Goal: Task Accomplishment & Management: Use online tool/utility

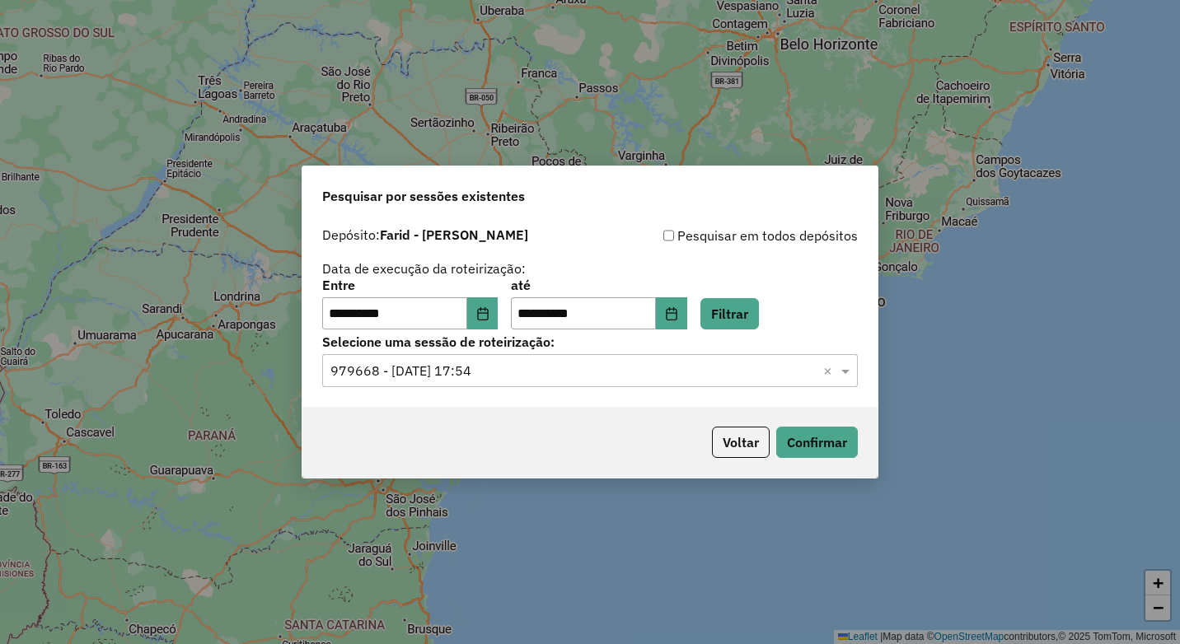
click at [700, 377] on input "text" at bounding box center [573, 372] width 486 height 20
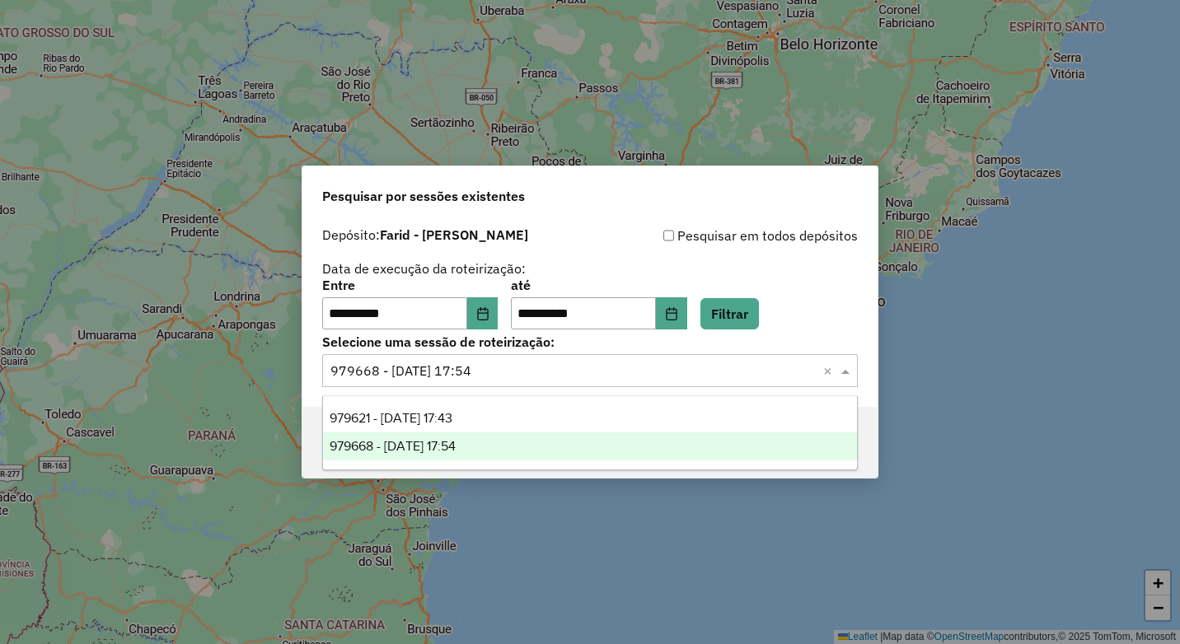
click at [672, 445] on div "979668 - 15/08/2025 17:54" at bounding box center [590, 447] width 534 height 28
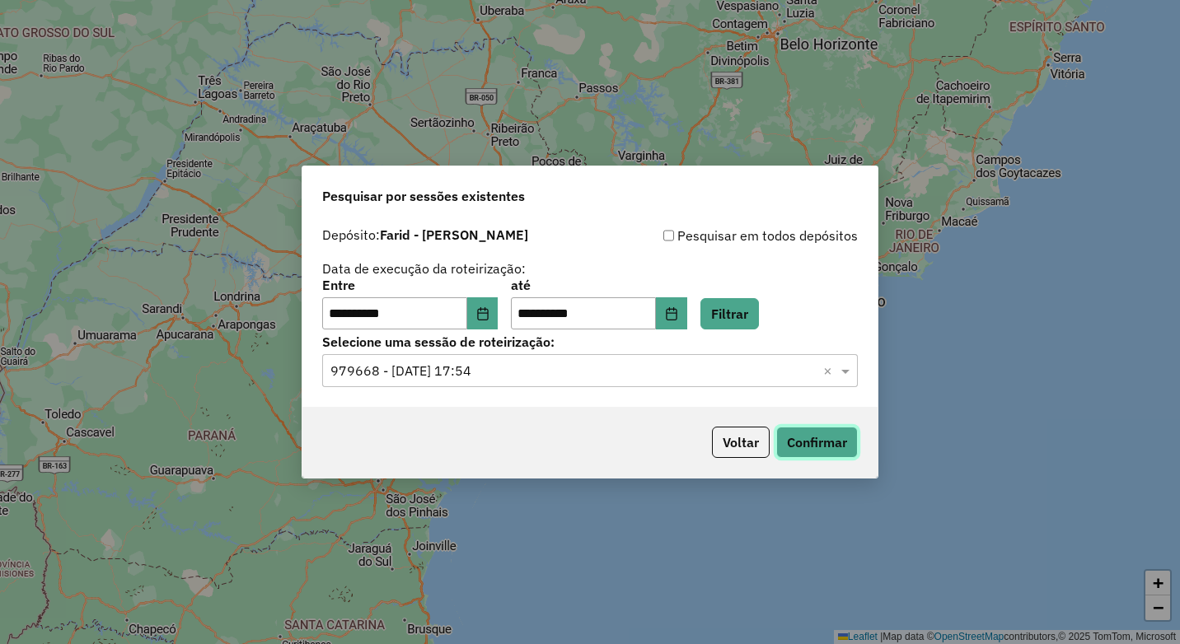
click at [826, 441] on button "Confirmar" at bounding box center [817, 442] width 82 height 31
click at [548, 372] on input "text" at bounding box center [573, 372] width 486 height 20
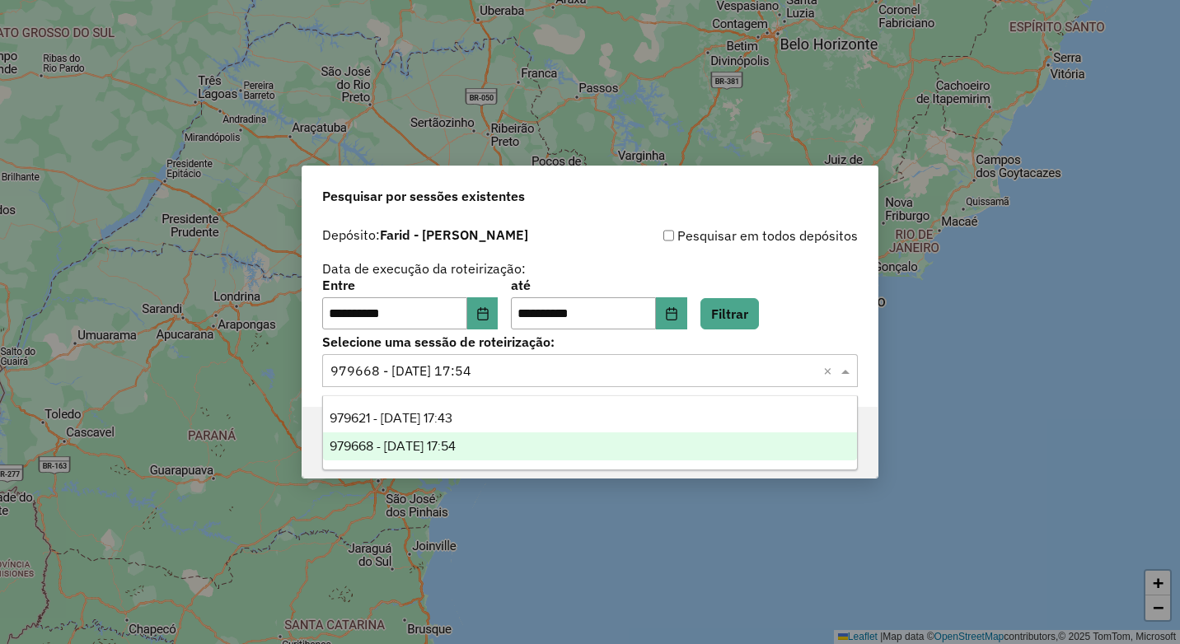
click at [548, 420] on div "979621 - 15/08/2025 17:43" at bounding box center [590, 419] width 534 height 28
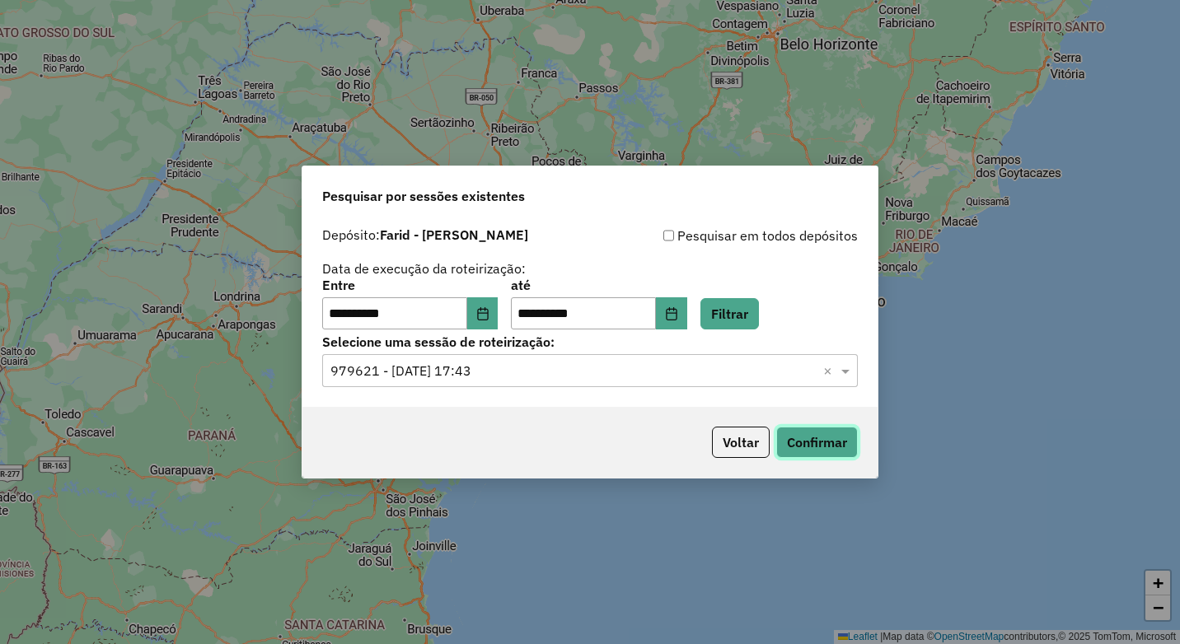
click at [792, 447] on button "Confirmar" at bounding box center [817, 442] width 82 height 31
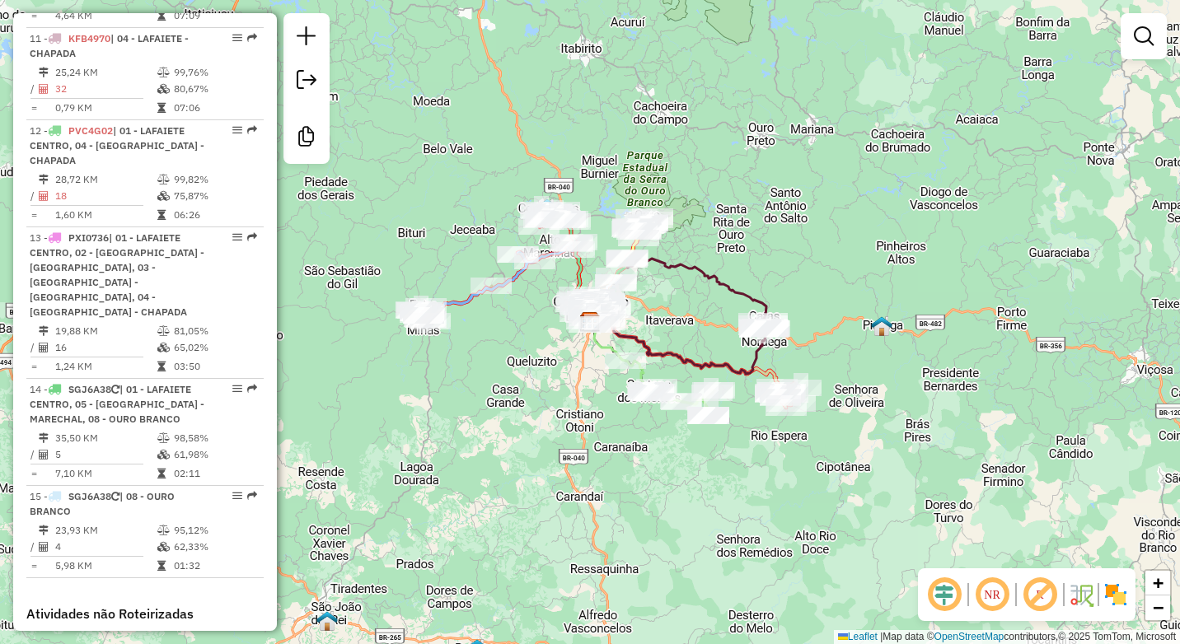
scroll to position [1648, 0]
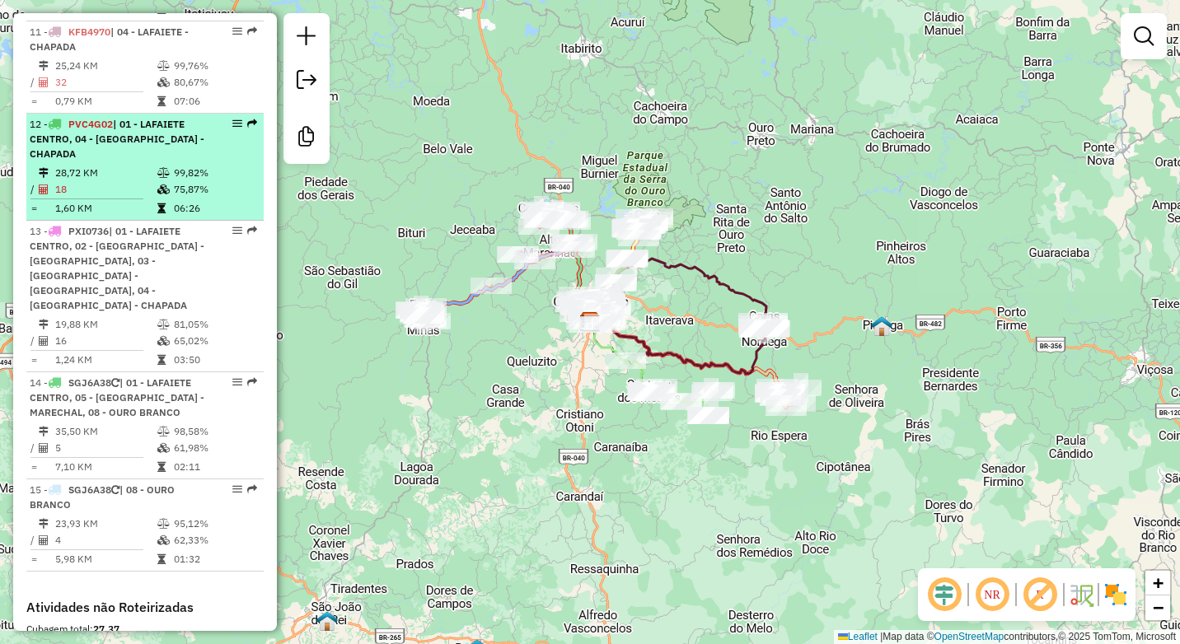
click at [148, 181] on td "18" at bounding box center [105, 189] width 102 height 16
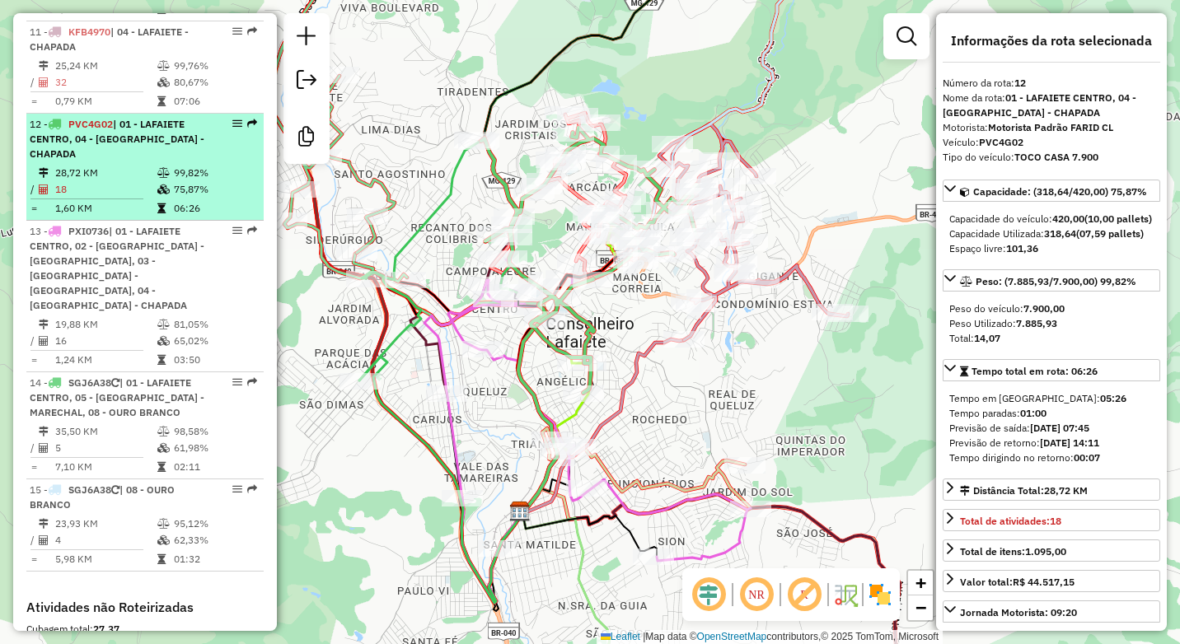
drag, startPoint x: 101, startPoint y: 116, endPoint x: 122, endPoint y: 133, distance: 26.4
click at [101, 165] on td "28,72 KM" at bounding box center [105, 173] width 102 height 16
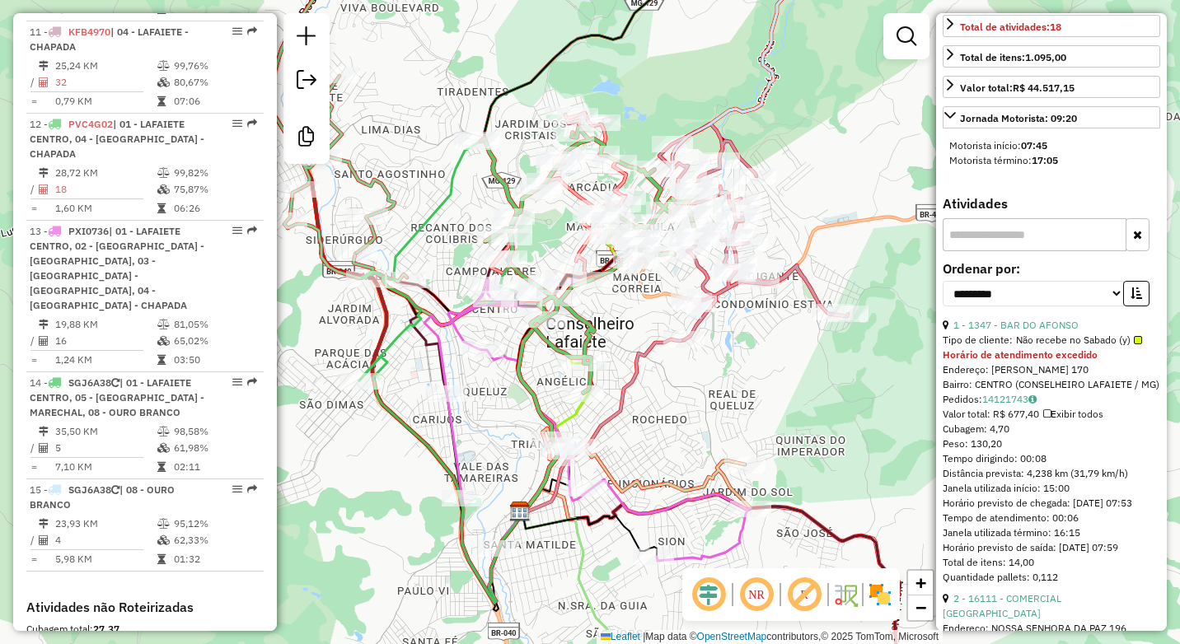
scroll to position [577, 0]
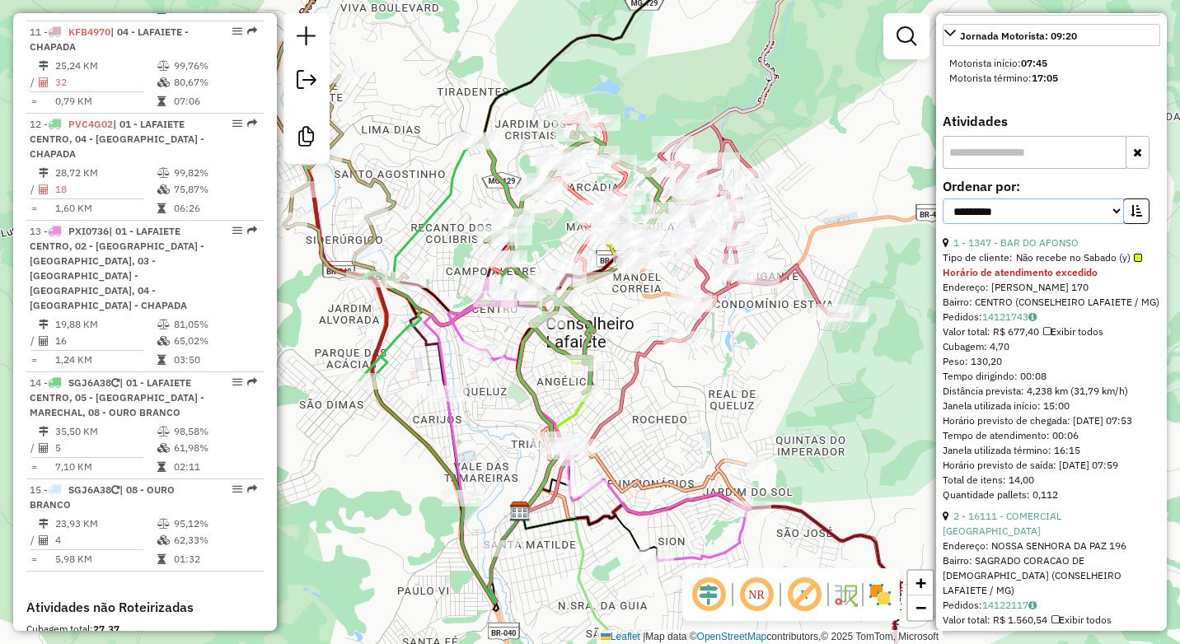
drag, startPoint x: 1046, startPoint y: 232, endPoint x: 1046, endPoint y: 255, distance: 23.1
click at [1046, 224] on select "**********" at bounding box center [1033, 212] width 181 height 26
select select "*********"
click at [943, 224] on select "**********" at bounding box center [1033, 212] width 181 height 26
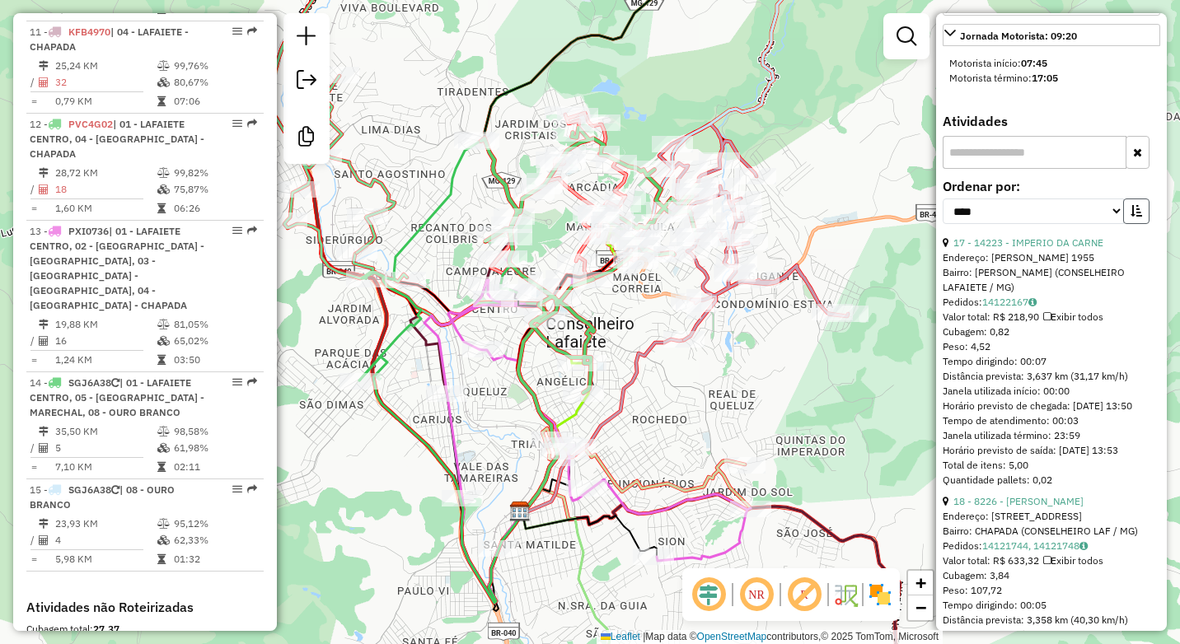
click at [1131, 217] on icon "button" at bounding box center [1137, 211] width 12 height 12
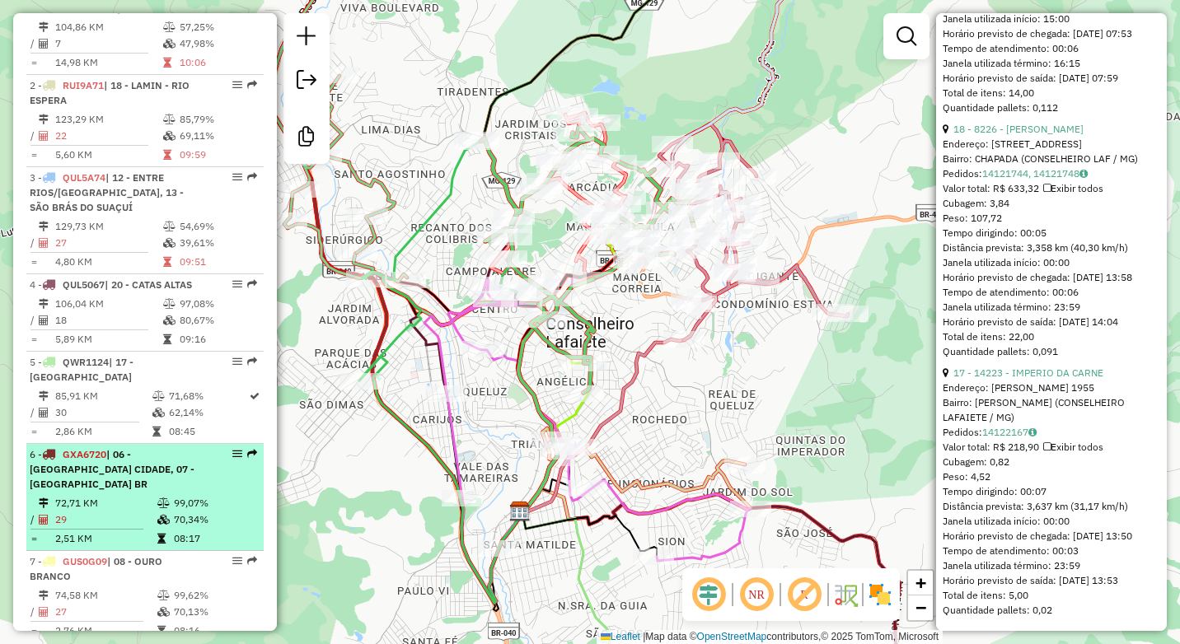
scroll to position [659, 0]
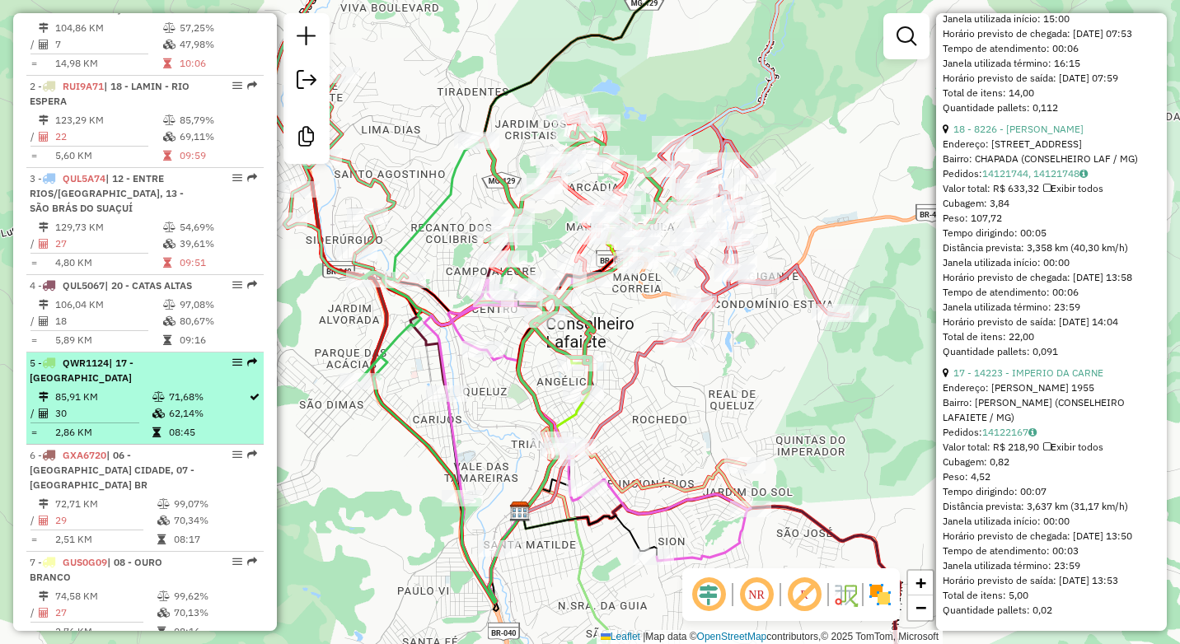
click at [164, 405] on td at bounding box center [160, 397] width 16 height 16
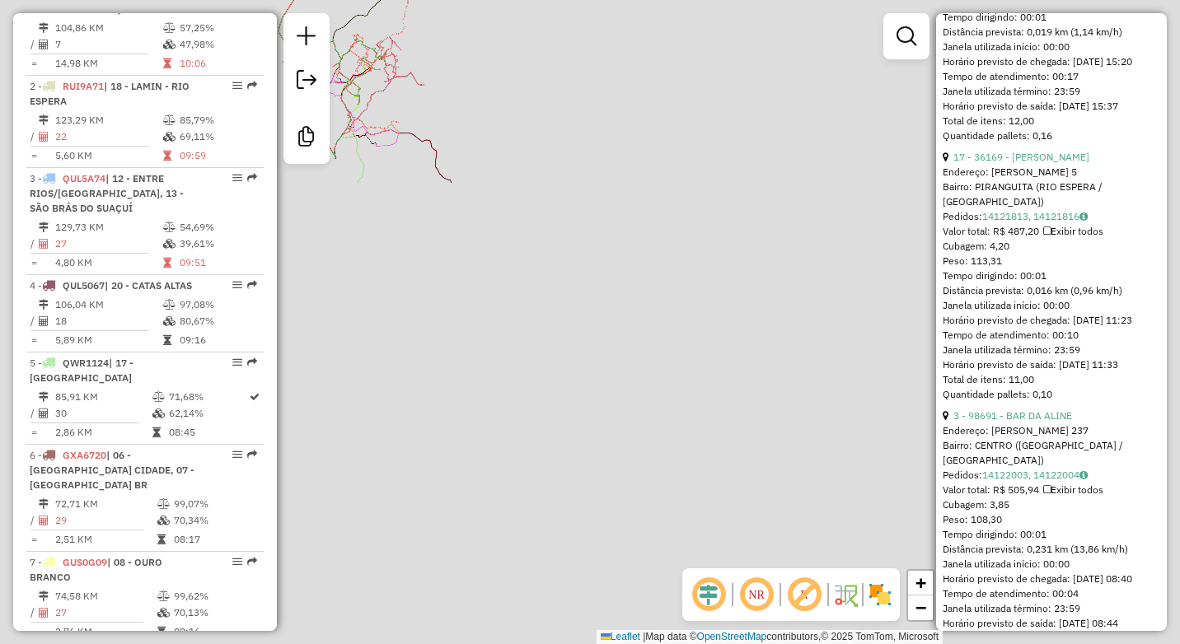
scroll to position [5415, 0]
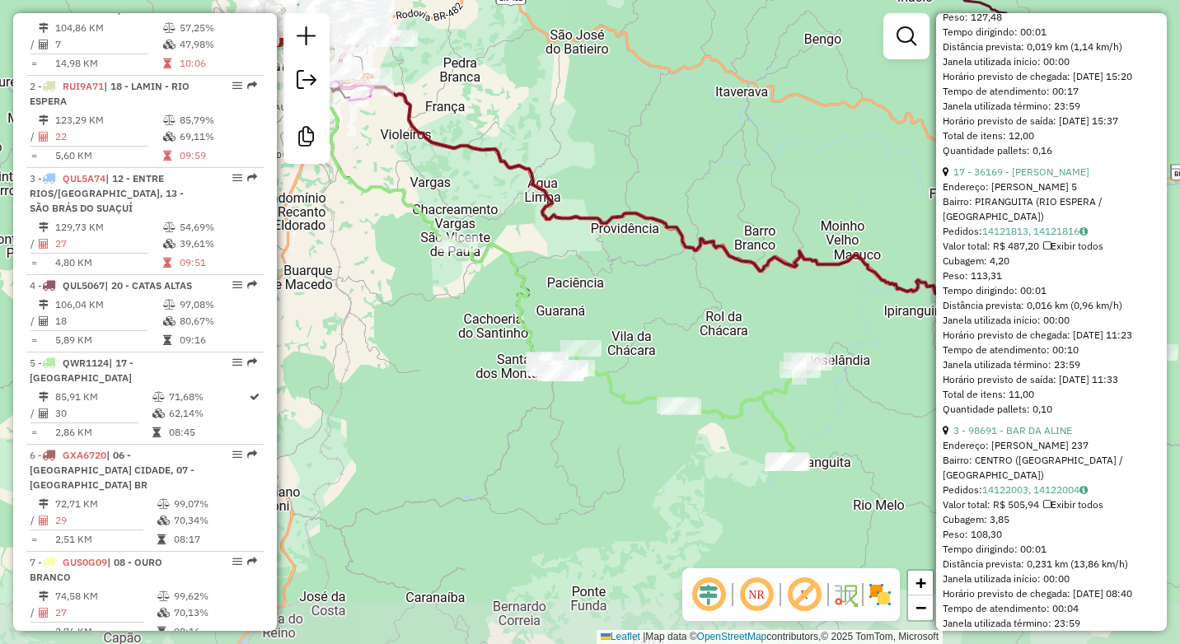
drag, startPoint x: 661, startPoint y: 368, endPoint x: 634, endPoint y: 318, distance: 56.0
click at [634, 318] on div "Janela de atendimento Grade de atendimento Capacidade Transportadoras Veículos …" at bounding box center [590, 322] width 1180 height 644
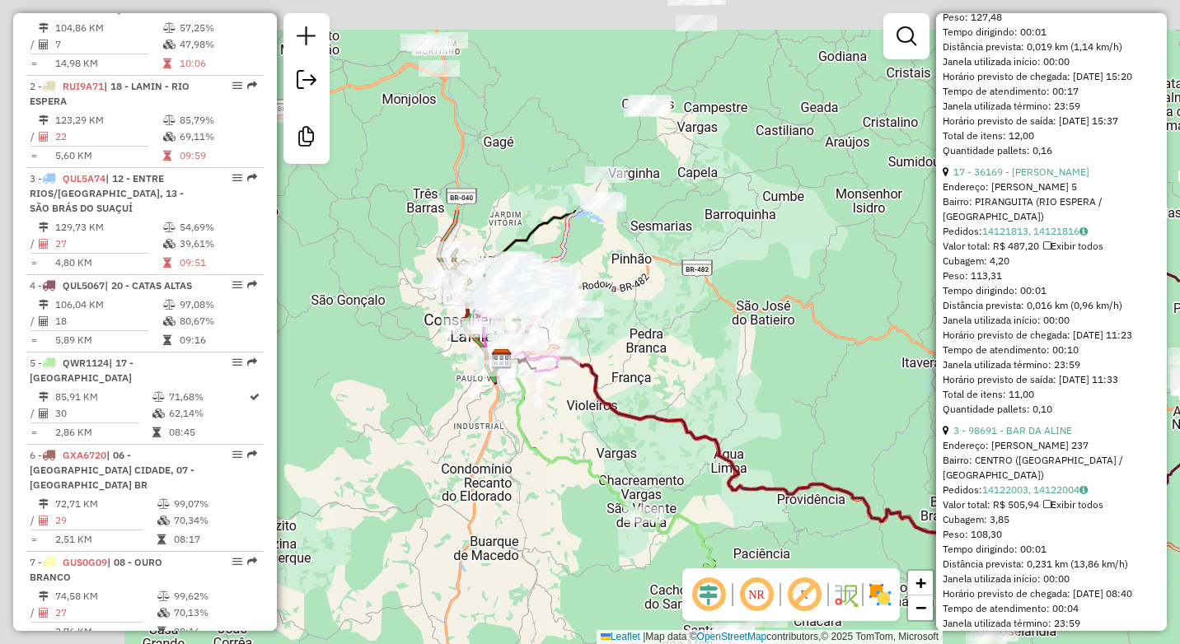
drag, startPoint x: 516, startPoint y: 160, endPoint x: 701, endPoint y: 442, distance: 337.3
click at [703, 441] on div "Janela de atendimento Grade de atendimento Capacidade Transportadoras Veículos …" at bounding box center [590, 322] width 1180 height 644
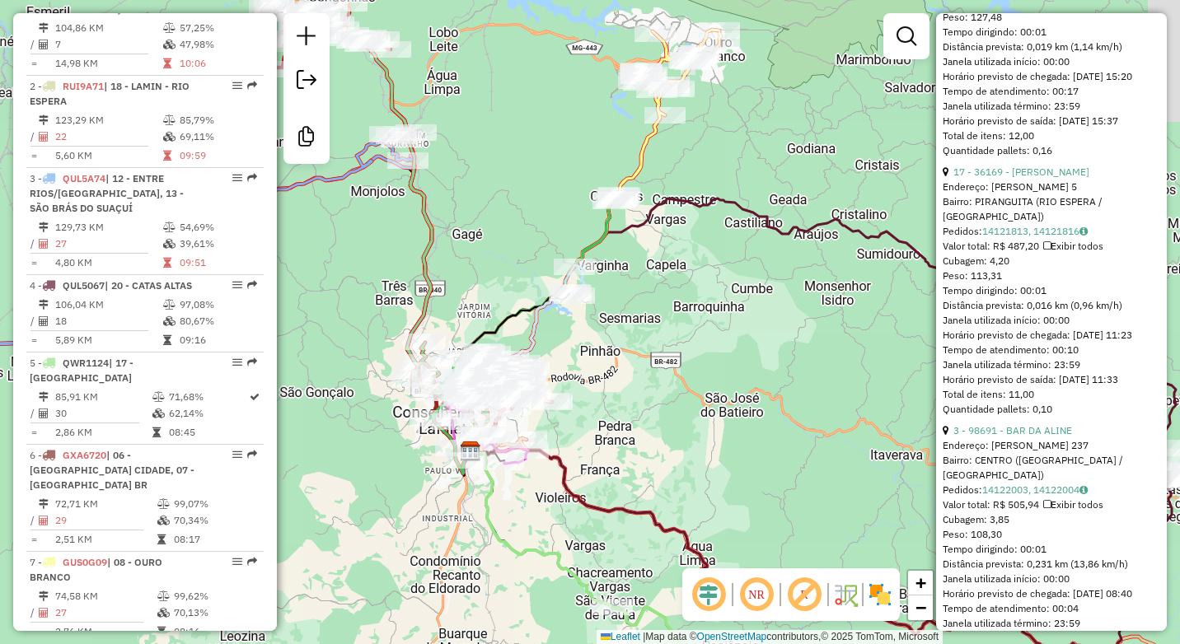
drag, startPoint x: 690, startPoint y: 253, endPoint x: 606, endPoint y: 414, distance: 181.7
click at [606, 414] on div "Janela de atendimento Grade de atendimento Capacidade Transportadoras Veículos …" at bounding box center [590, 322] width 1180 height 644
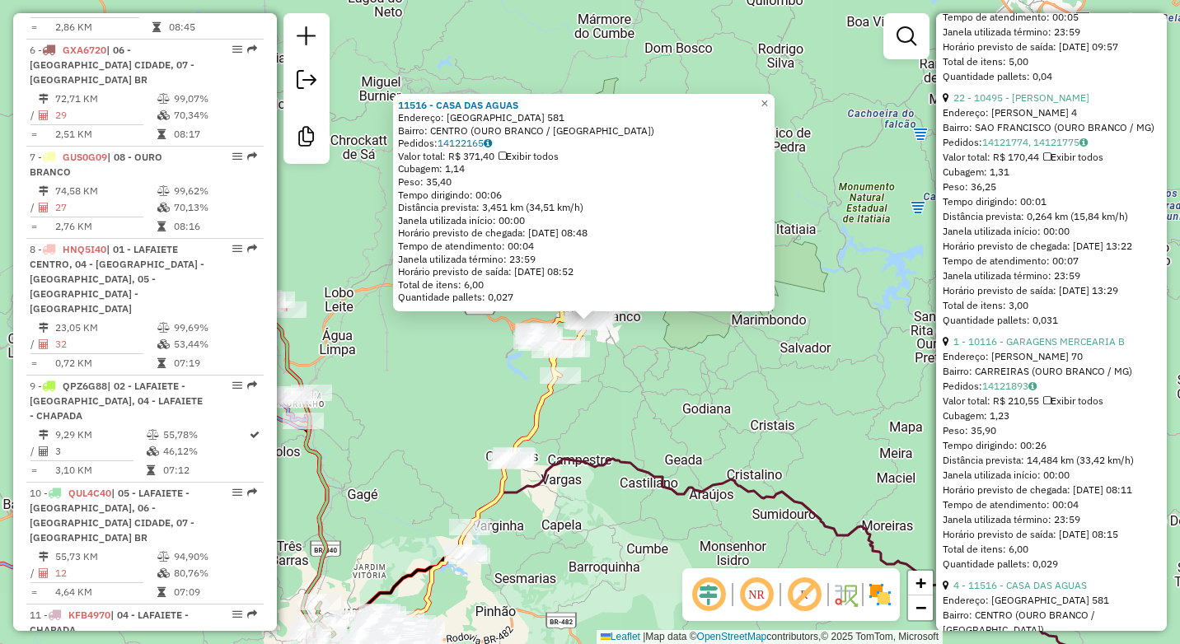
scroll to position [1198, 0]
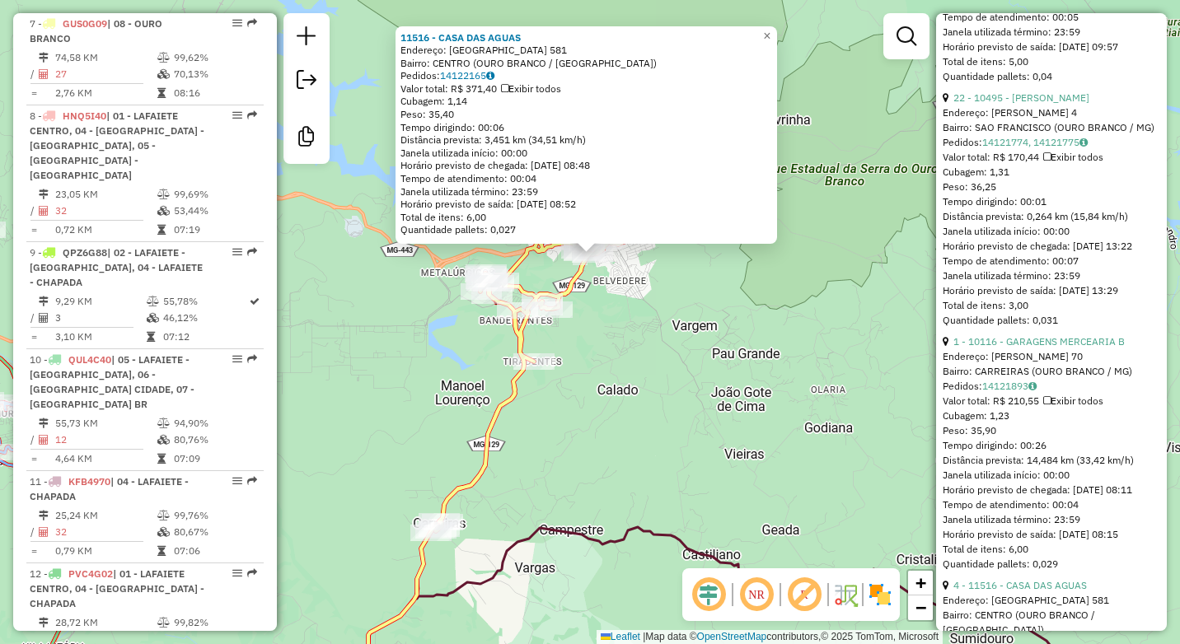
click at [613, 368] on div "11516 - CASA DAS AGUAS Endereço: SANTO ANTONIO 581 Bairro: [GEOGRAPHIC_DATA] (O…" at bounding box center [590, 322] width 1180 height 644
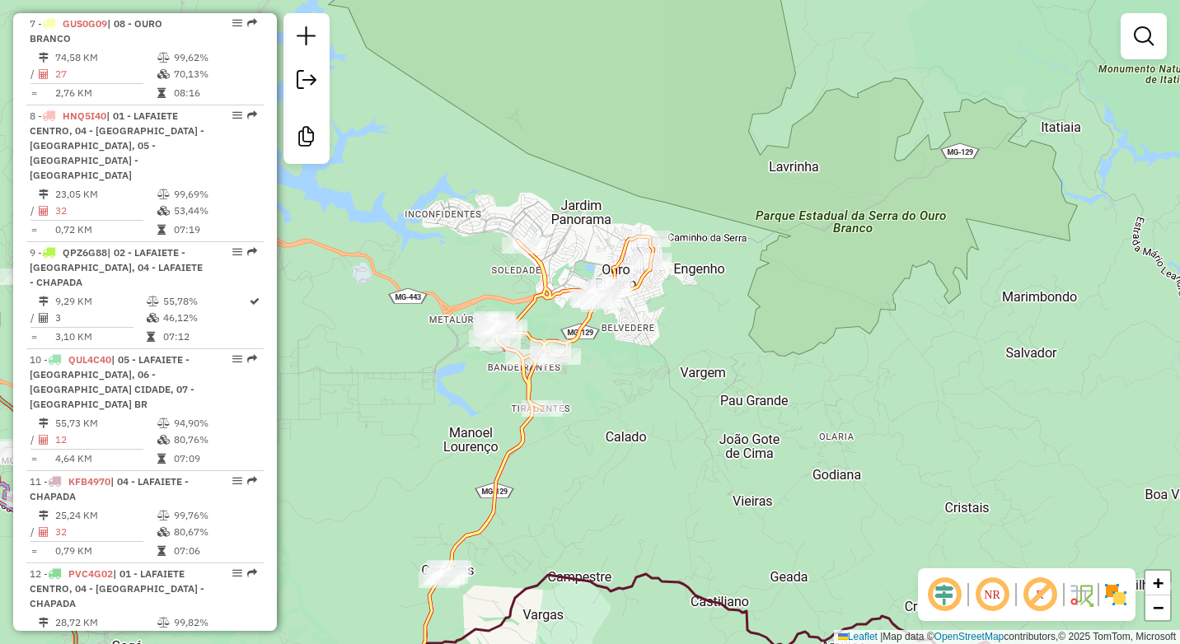
drag, startPoint x: 621, startPoint y: 299, endPoint x: 630, endPoint y: 349, distance: 50.9
click at [630, 349] on div "Janela de atendimento Grade de atendimento Capacidade Transportadoras Veículos …" at bounding box center [590, 322] width 1180 height 644
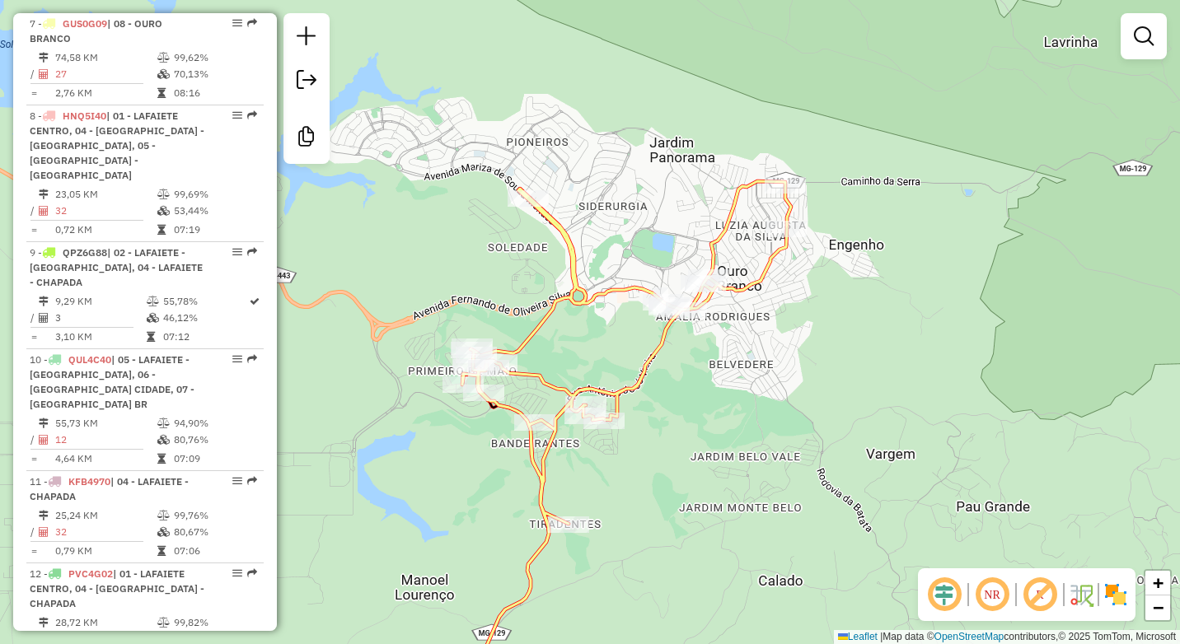
drag, startPoint x: 645, startPoint y: 206, endPoint x: 661, endPoint y: 191, distance: 21.6
click at [661, 191] on div "Janela de atendimento Grade de atendimento Capacidade Transportadoras Veículos …" at bounding box center [590, 322] width 1180 height 644
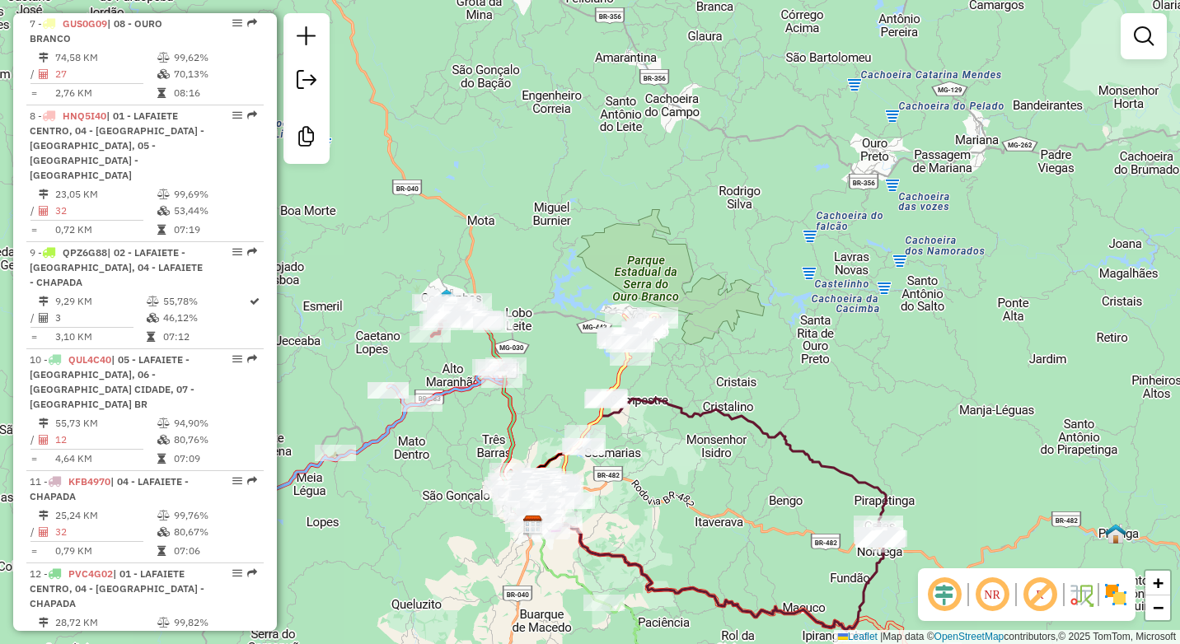
click at [716, 313] on div "Janela de atendimento Grade de atendimento Capacidade Transportadoras Veículos …" at bounding box center [590, 322] width 1180 height 644
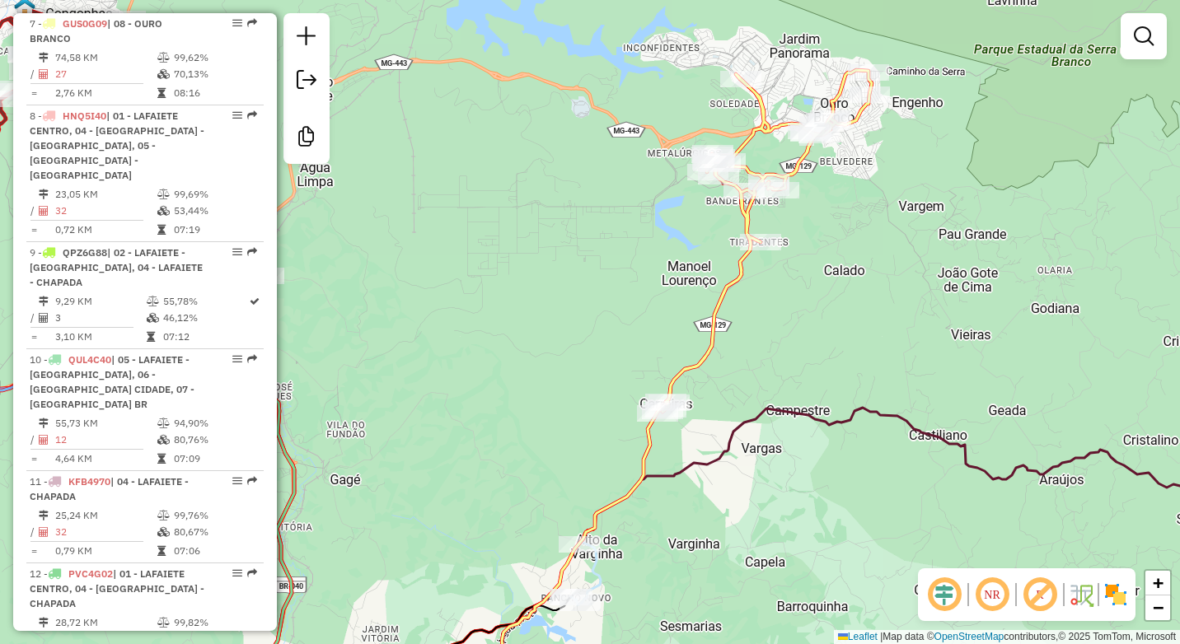
drag, startPoint x: 617, startPoint y: 372, endPoint x: 602, endPoint y: 264, distance: 109.8
click at [591, 241] on div "Janela de atendimento Grade de atendimento Capacidade Transportadoras Veículos …" at bounding box center [590, 322] width 1180 height 644
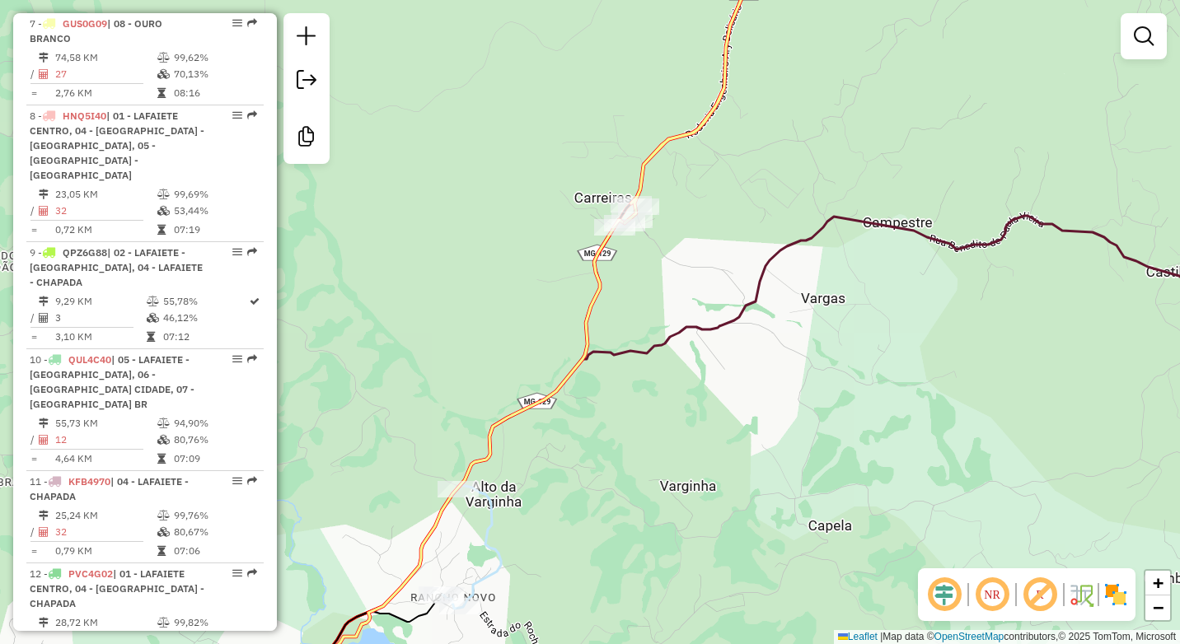
drag, startPoint x: 573, startPoint y: 510, endPoint x: 648, endPoint y: 263, distance: 258.6
click at [648, 263] on div "Janela de atendimento Grade de atendimento Capacidade Transportadoras Veículos …" at bounding box center [590, 322] width 1180 height 644
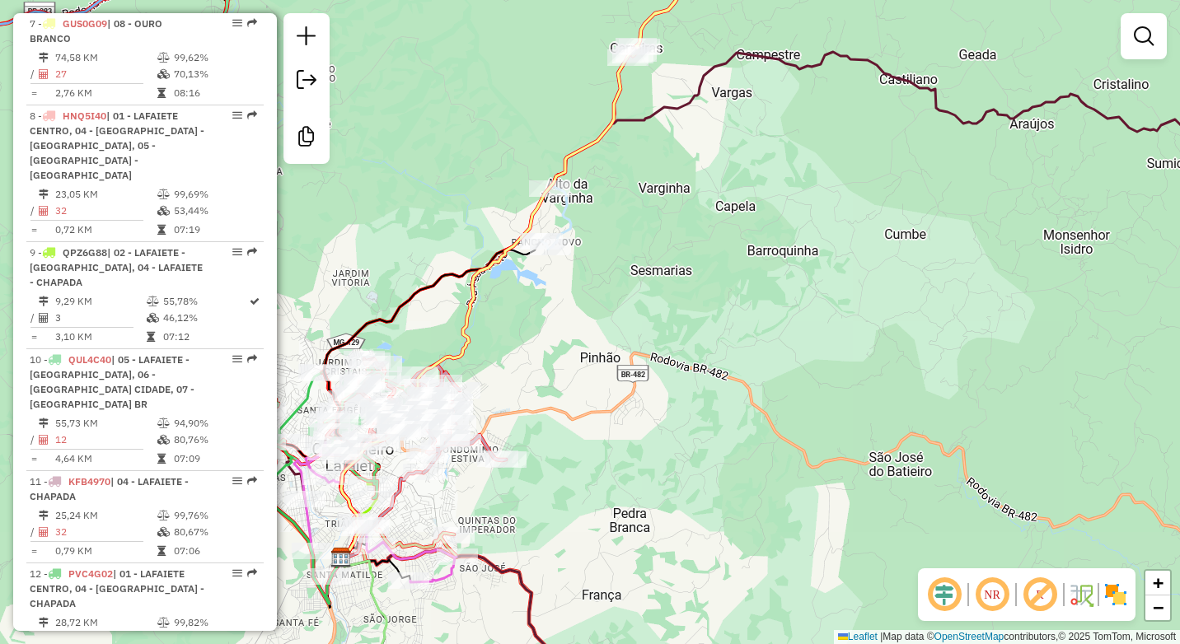
drag, startPoint x: 691, startPoint y: 166, endPoint x: 618, endPoint y: 321, distance: 171.4
click at [618, 321] on div "Janela de atendimento Grade de atendimento Capacidade Transportadoras Veículos …" at bounding box center [590, 322] width 1180 height 644
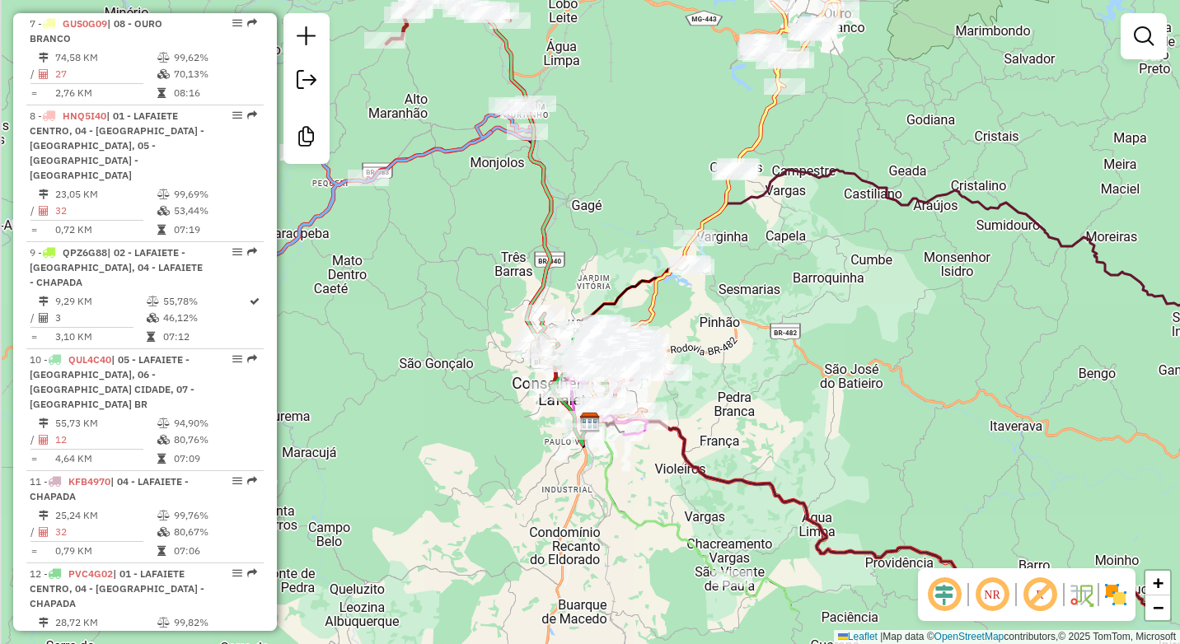
drag, startPoint x: 616, startPoint y: 418, endPoint x: 726, endPoint y: 346, distance: 131.6
click at [726, 346] on div "Janela de atendimento Grade de atendimento Capacidade Transportadoras Veículos …" at bounding box center [590, 322] width 1180 height 644
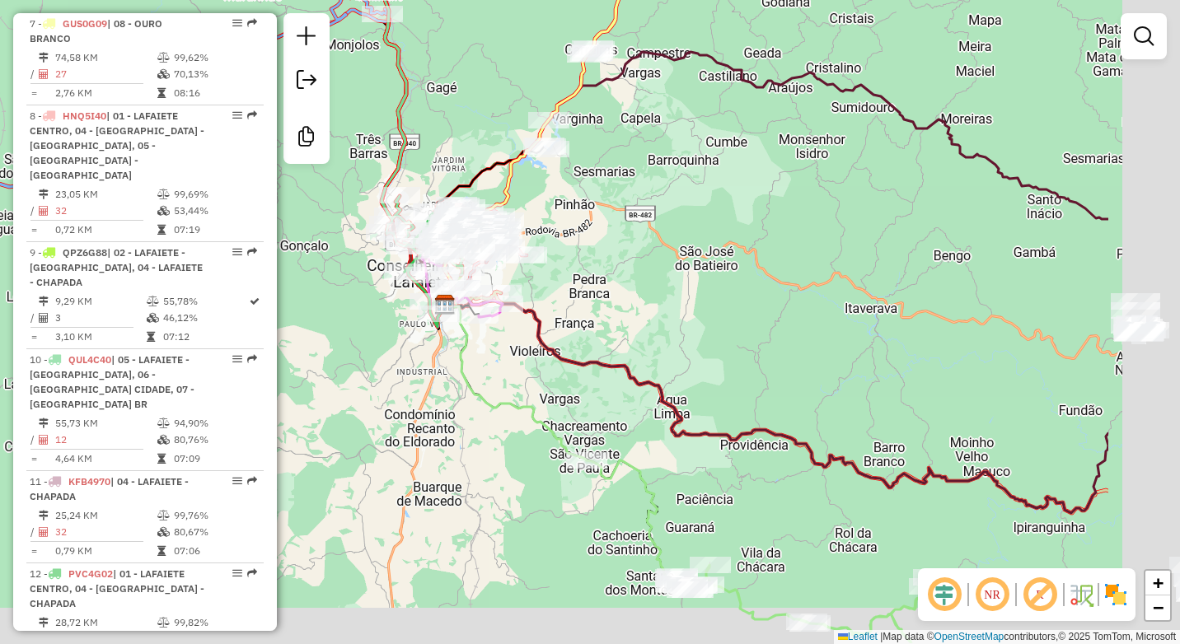
drag, startPoint x: 808, startPoint y: 382, endPoint x: 550, endPoint y: 277, distance: 277.6
click at [562, 284] on div "Janela de atendimento Grade de atendimento Capacidade Transportadoras Veículos …" at bounding box center [590, 322] width 1180 height 644
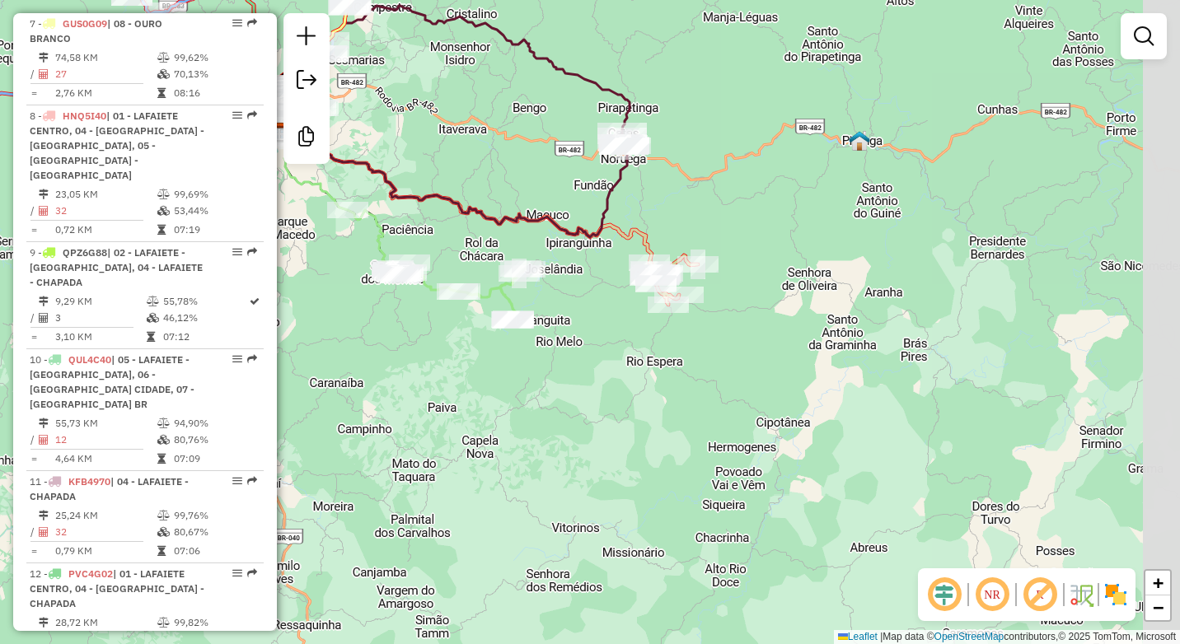
drag, startPoint x: 713, startPoint y: 329, endPoint x: 512, endPoint y: 191, distance: 243.6
click at [512, 191] on div "Janela de atendimento Grade de atendimento Capacidade Transportadoras Veículos …" at bounding box center [590, 322] width 1180 height 644
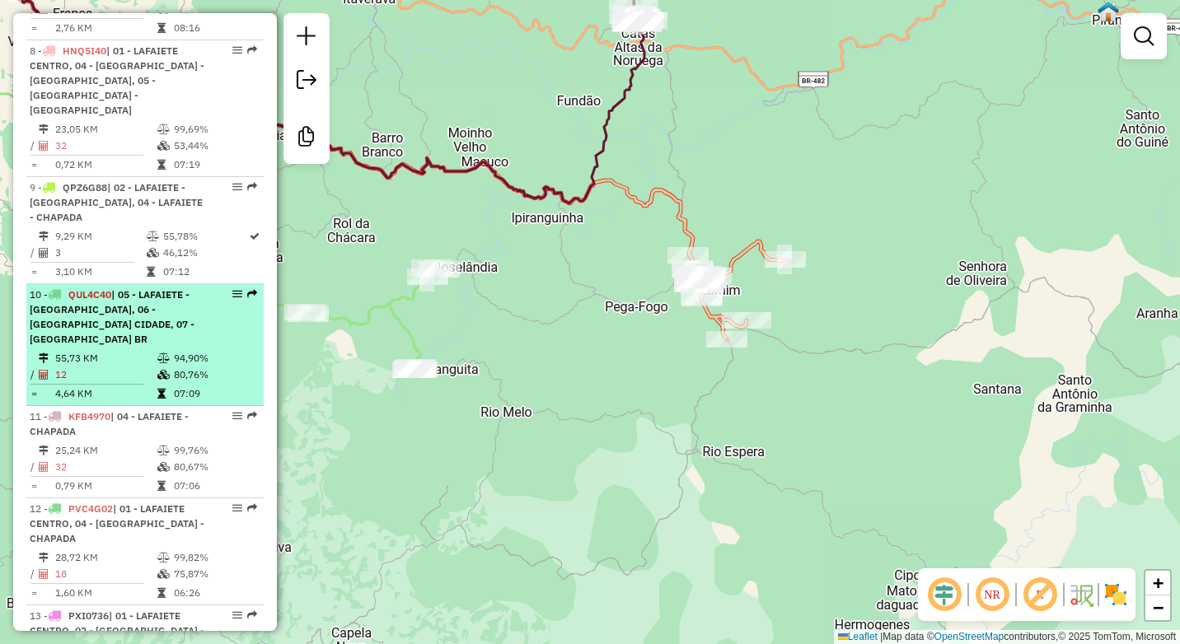
scroll to position [1281, 0]
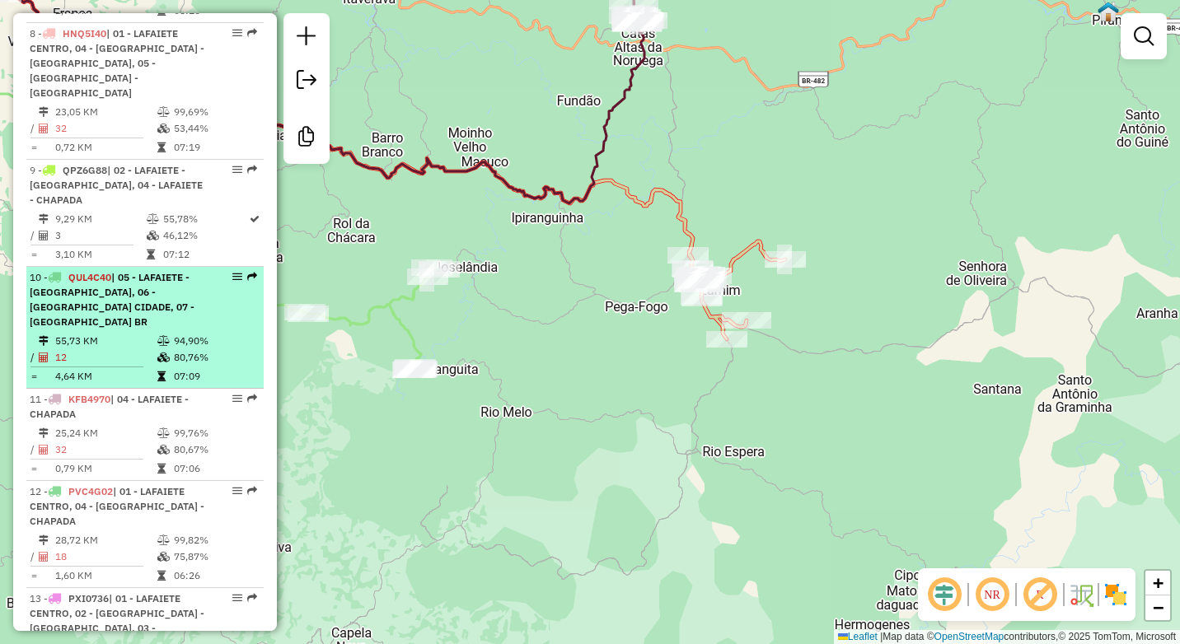
click at [193, 349] on td "80,76%" at bounding box center [214, 357] width 83 height 16
select select "*********"
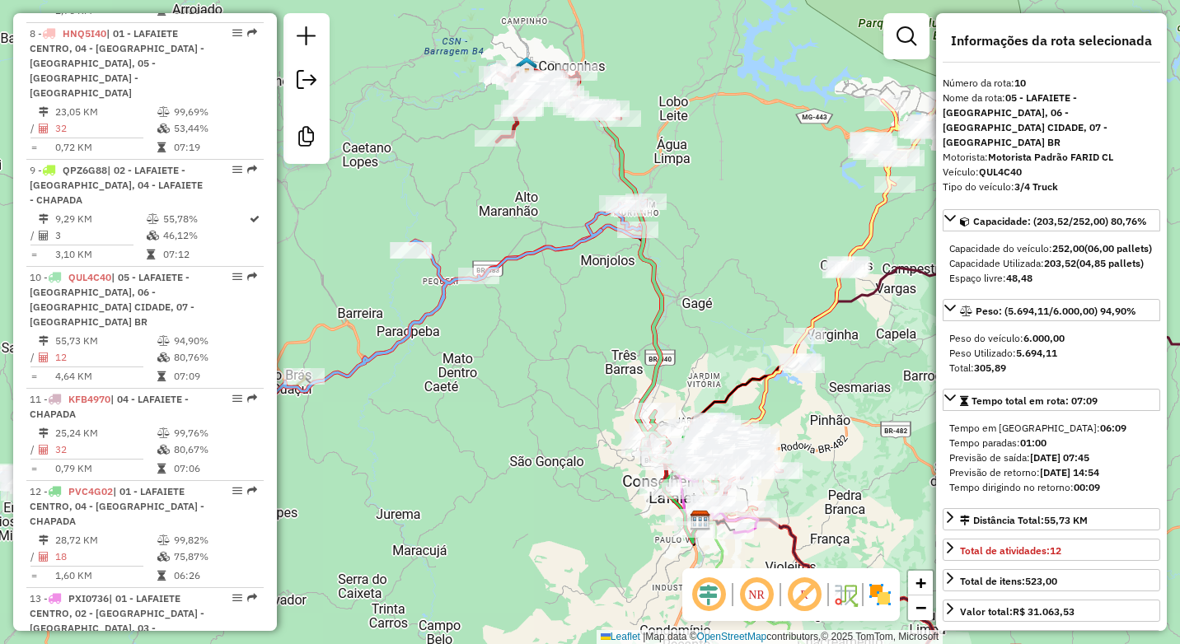
drag, startPoint x: 516, startPoint y: 372, endPoint x: 558, endPoint y: 344, distance: 50.5
click at [558, 344] on div "Janela de atendimento Grade de atendimento Capacidade Transportadoras Veículos …" at bounding box center [590, 322] width 1180 height 644
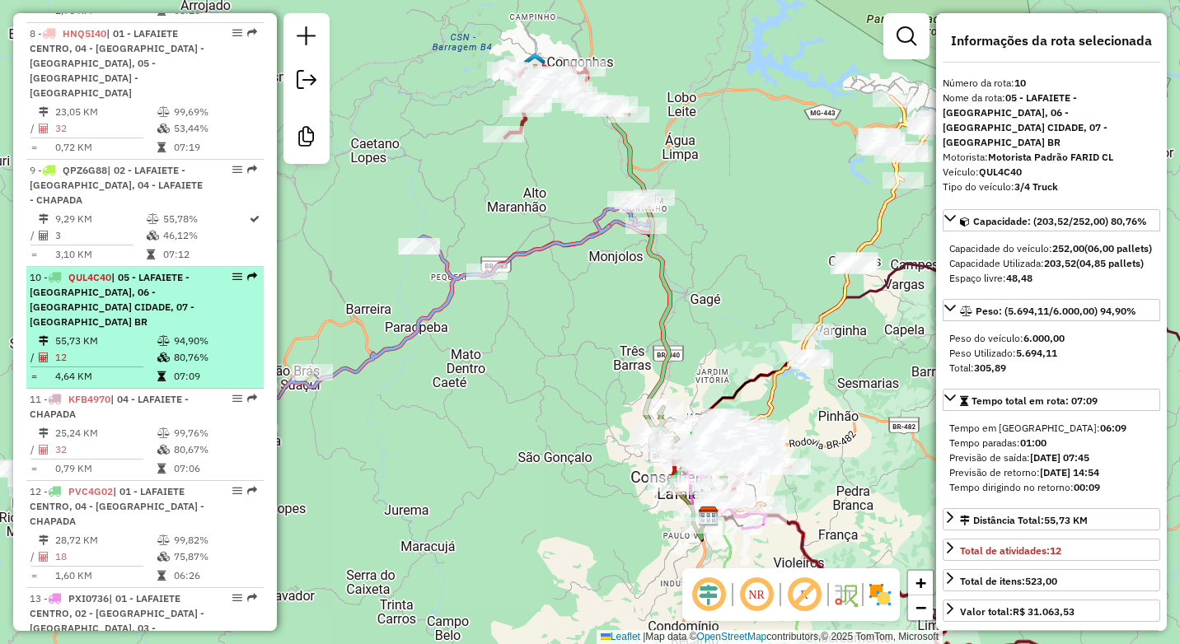
click at [133, 284] on div "10 - QUL4C40 | 05 - LAFAIETE - [GEOGRAPHIC_DATA], 06 - [GEOGRAPHIC_DATA] CIDADE…" at bounding box center [117, 299] width 175 height 59
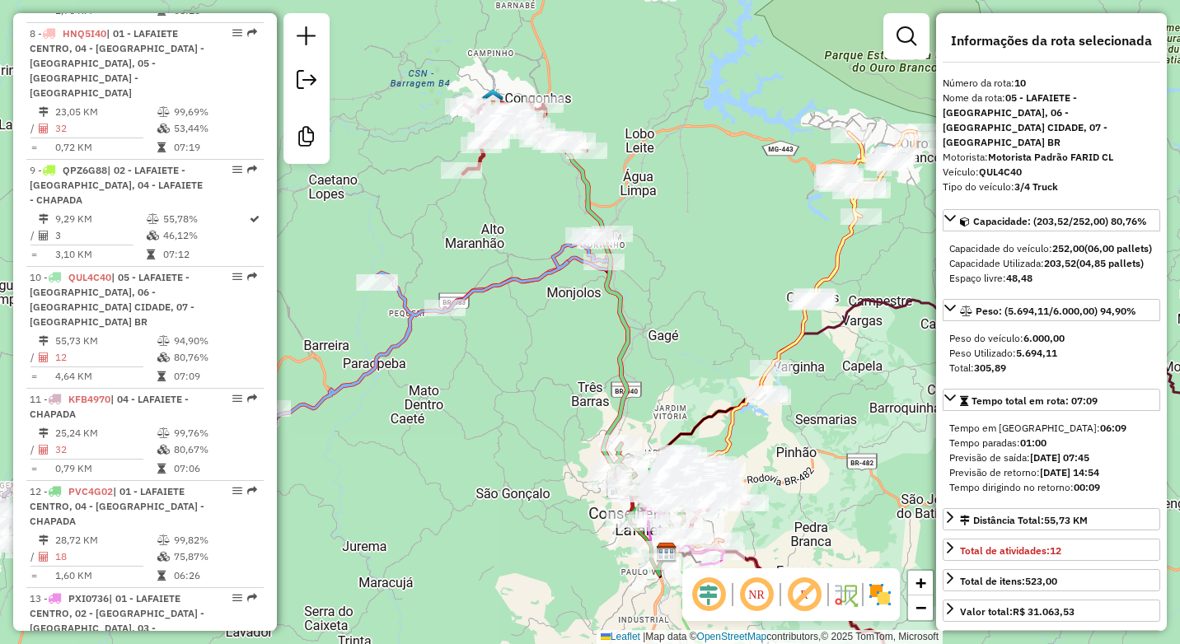
drag, startPoint x: 510, startPoint y: 192, endPoint x: 509, endPoint y: 239, distance: 47.0
click at [509, 239] on div "Janela de atendimento Grade de atendimento Capacidade Transportadoras Veículos …" at bounding box center [590, 322] width 1180 height 644
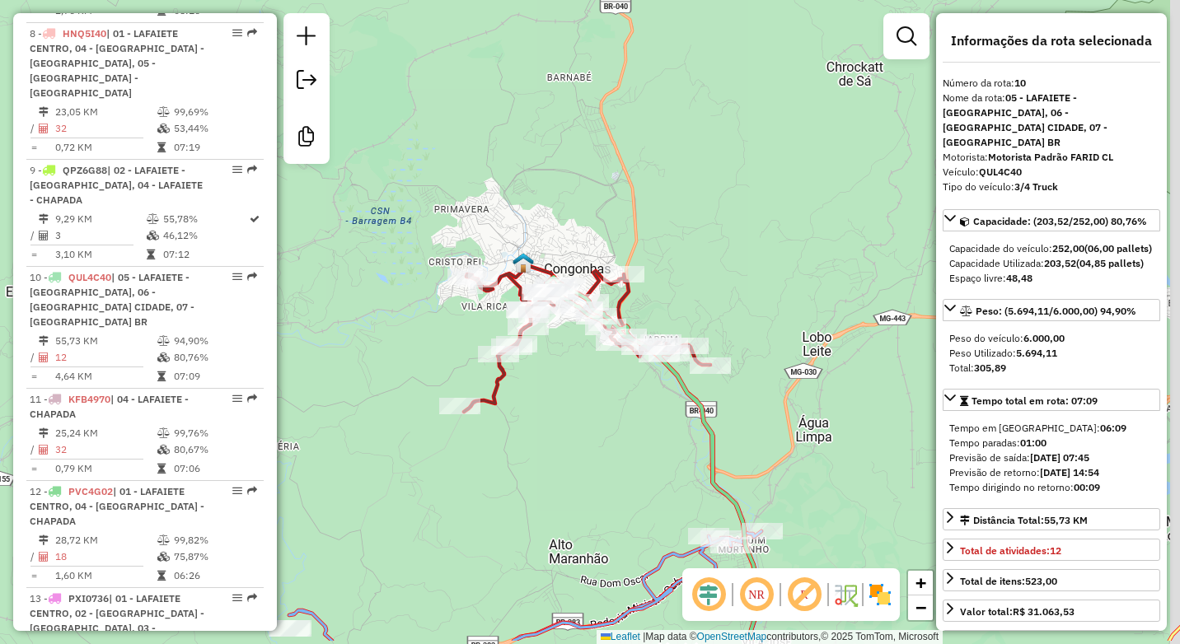
drag, startPoint x: 587, startPoint y: 417, endPoint x: 439, endPoint y: 147, distance: 307.9
click at [439, 147] on div "Janela de atendimento Grade de atendimento Capacidade Transportadoras Veículos …" at bounding box center [590, 322] width 1180 height 644
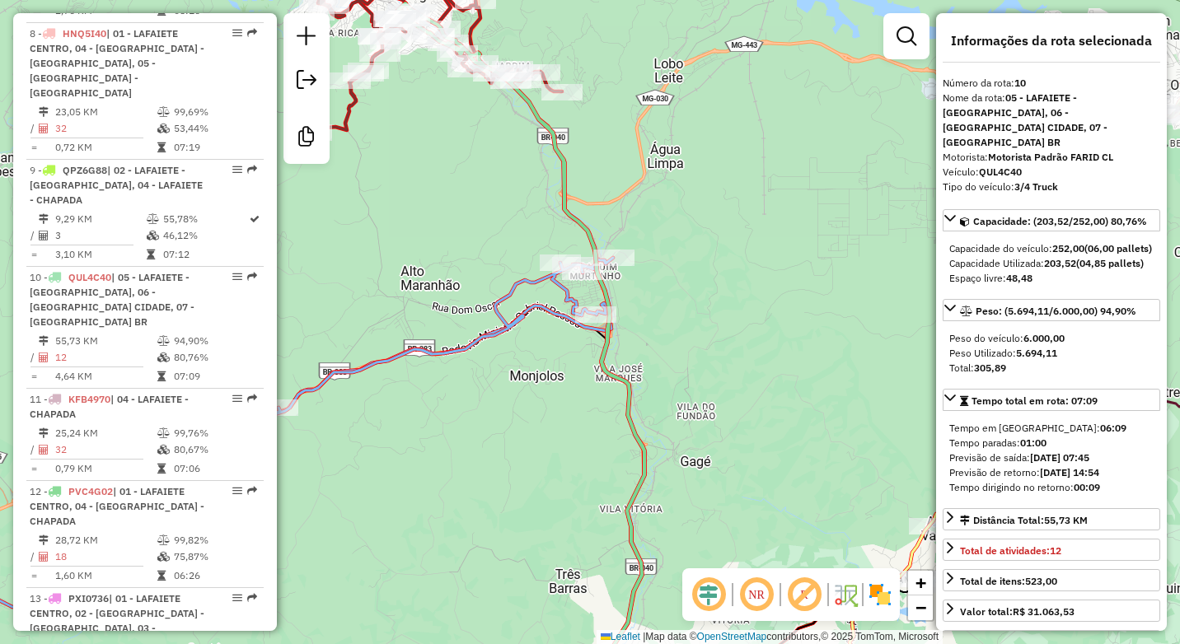
drag, startPoint x: 456, startPoint y: 269, endPoint x: 416, endPoint y: 162, distance: 113.7
click at [416, 162] on div "Janela de atendimento Grade de atendimento Capacidade Transportadoras Veículos …" at bounding box center [590, 322] width 1180 height 644
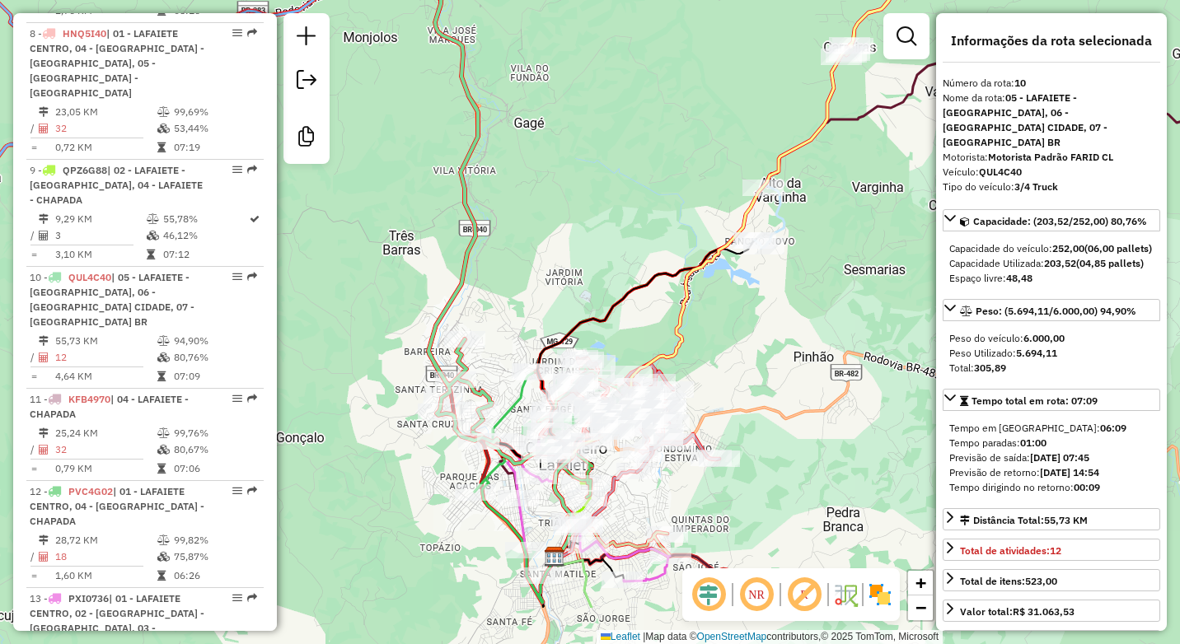
drag, startPoint x: 456, startPoint y: 369, endPoint x: 444, endPoint y: 308, distance: 62.2
click at [444, 308] on icon at bounding box center [448, 138] width 101 height 607
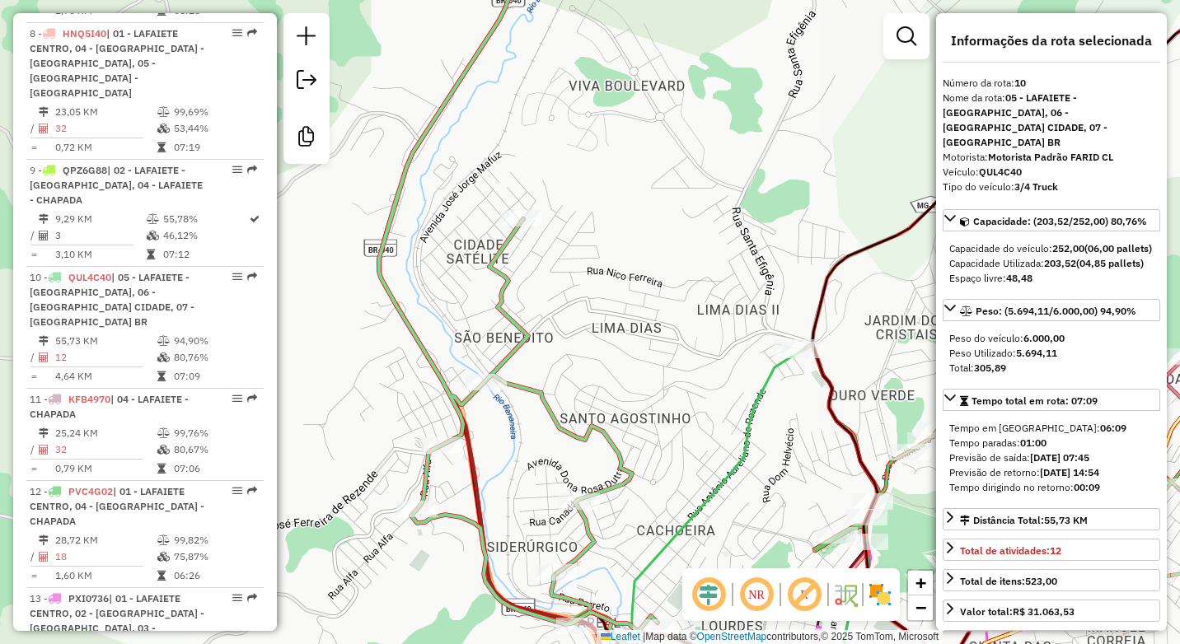
drag, startPoint x: 594, startPoint y: 306, endPoint x: 582, endPoint y: 220, distance: 86.6
click at [584, 222] on div "Janela de atendimento Grade de atendimento Capacidade Transportadoras Veículos …" at bounding box center [590, 322] width 1180 height 644
